Goal: Navigation & Orientation: Find specific page/section

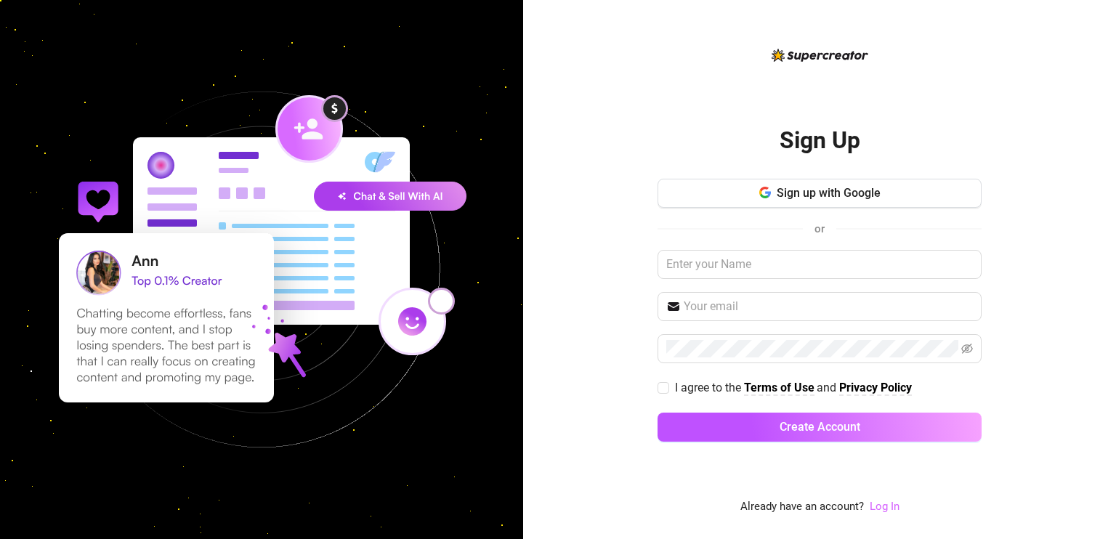
click at [876, 511] on link "Log In" at bounding box center [885, 506] width 30 height 13
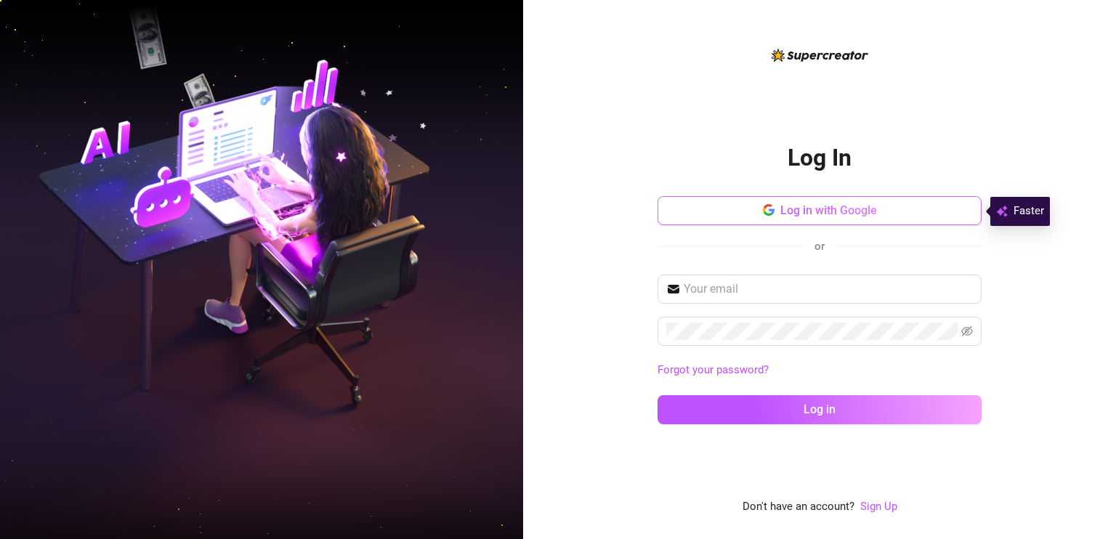
click at [895, 209] on button "Log in with Google" at bounding box center [820, 210] width 324 height 29
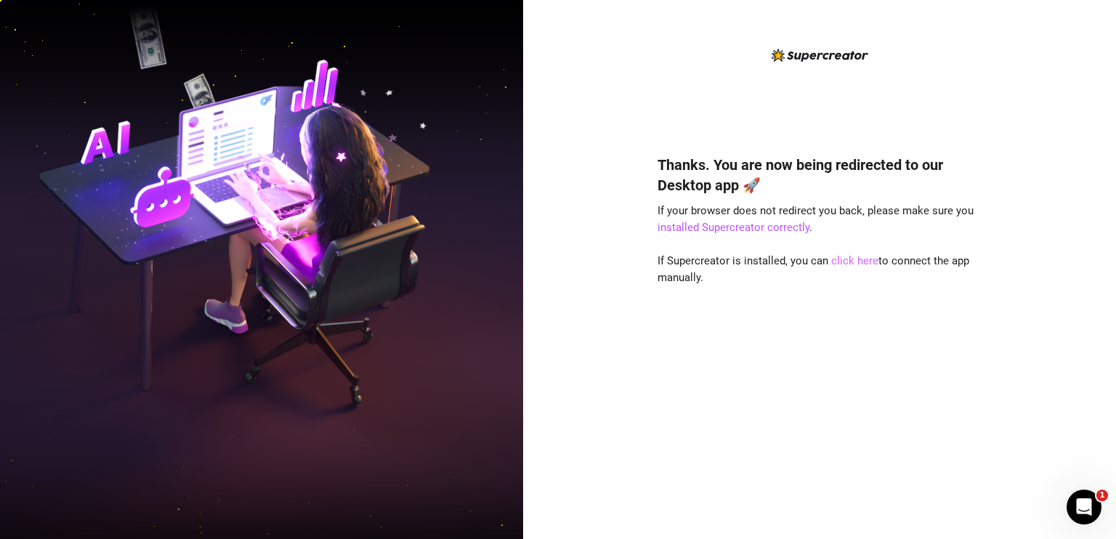
click at [853, 264] on link "click here" at bounding box center [854, 260] width 47 height 13
click at [857, 256] on link "click here" at bounding box center [854, 260] width 47 height 13
click at [1009, 380] on div "Thanks. You are now being redirected to our Desktop app 🚀 If your browser does …" at bounding box center [819, 269] width 593 height 539
click at [781, 324] on div "Thanks. You are now being redirected to our Desktop app 🚀 If your browser does …" at bounding box center [820, 325] width 324 height 381
